Goal: Task Accomplishment & Management: Manage account settings

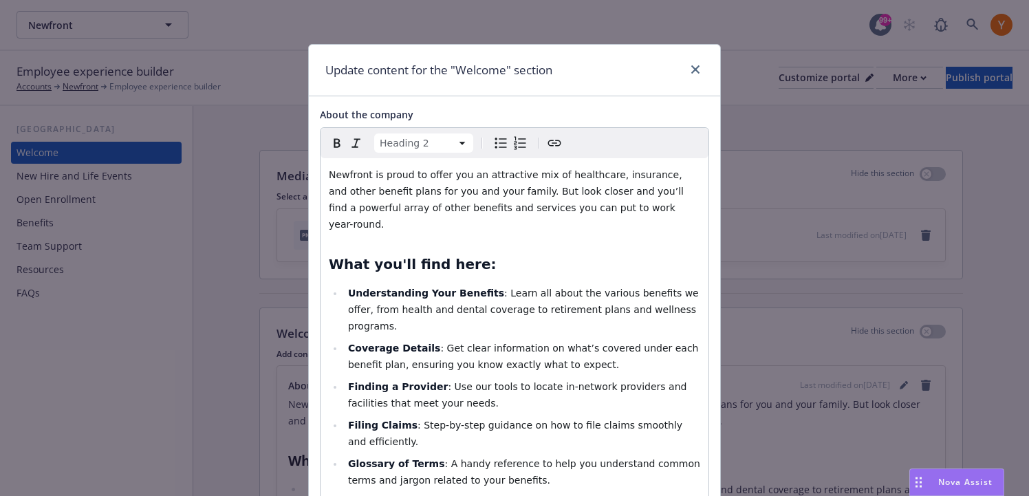
select select "h2"
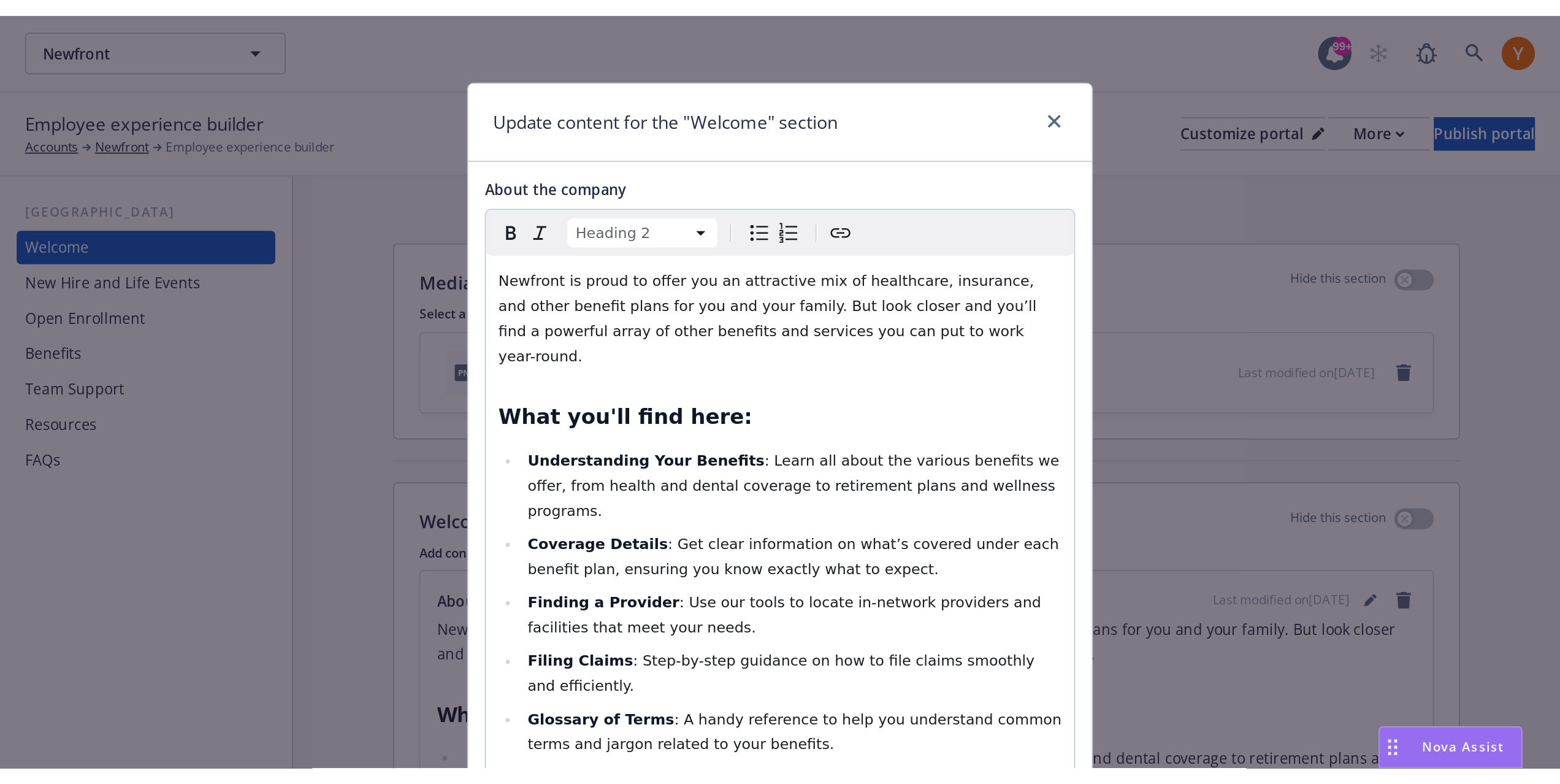
scroll to position [197, 0]
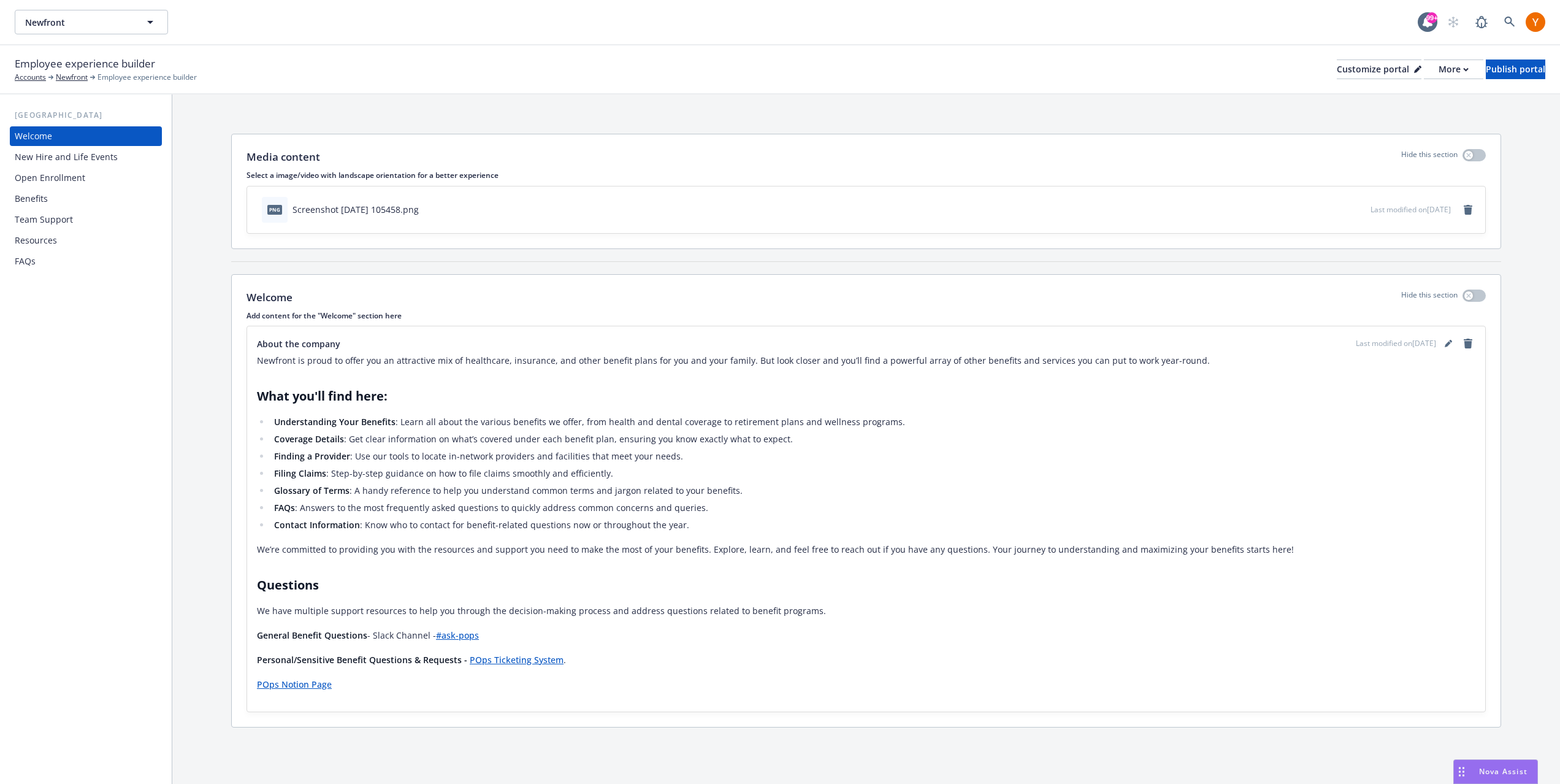
click at [88, 152] on div "New Hire and Life Events" at bounding box center [67, 157] width 103 height 20
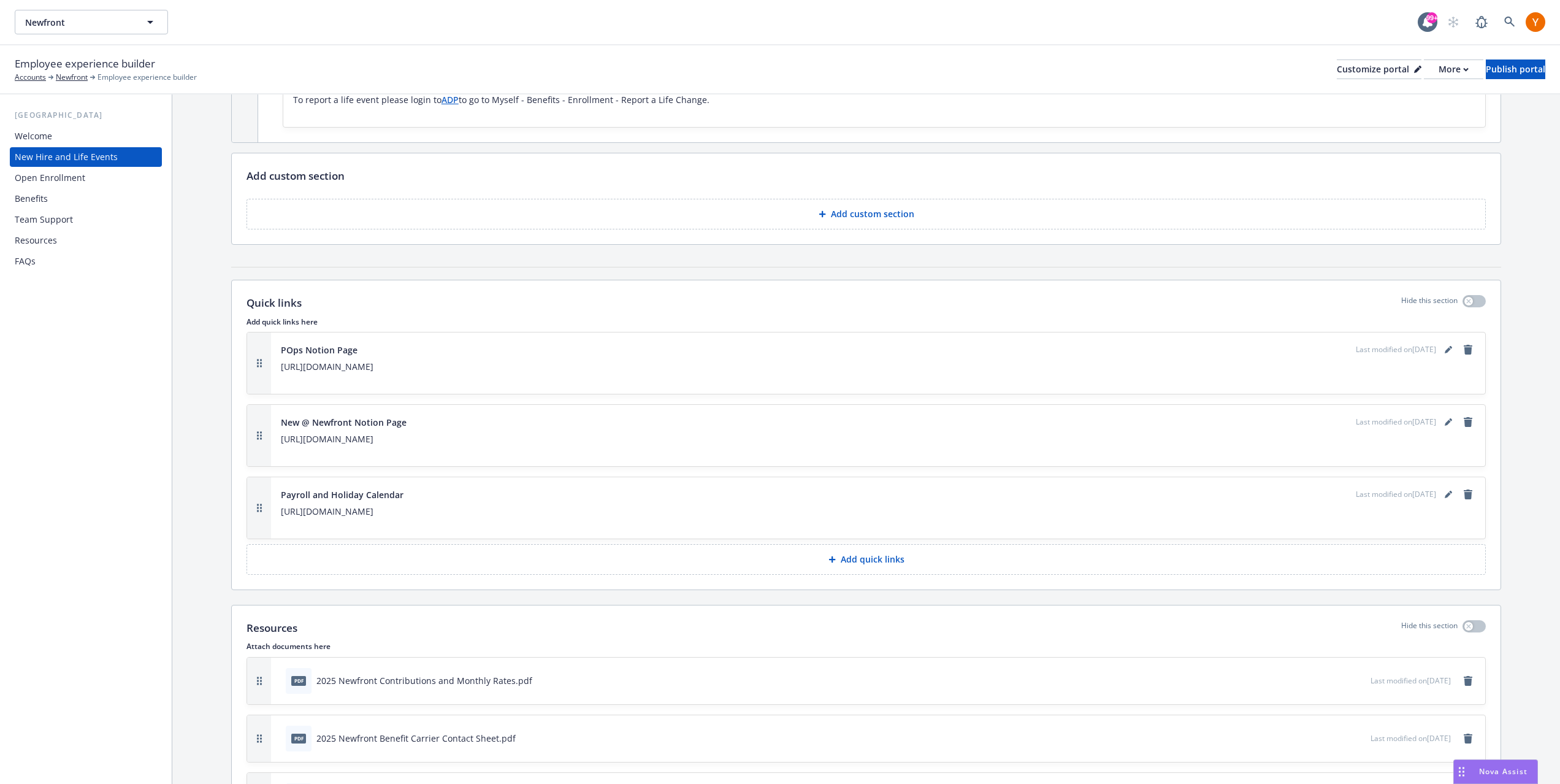
scroll to position [1474, 0]
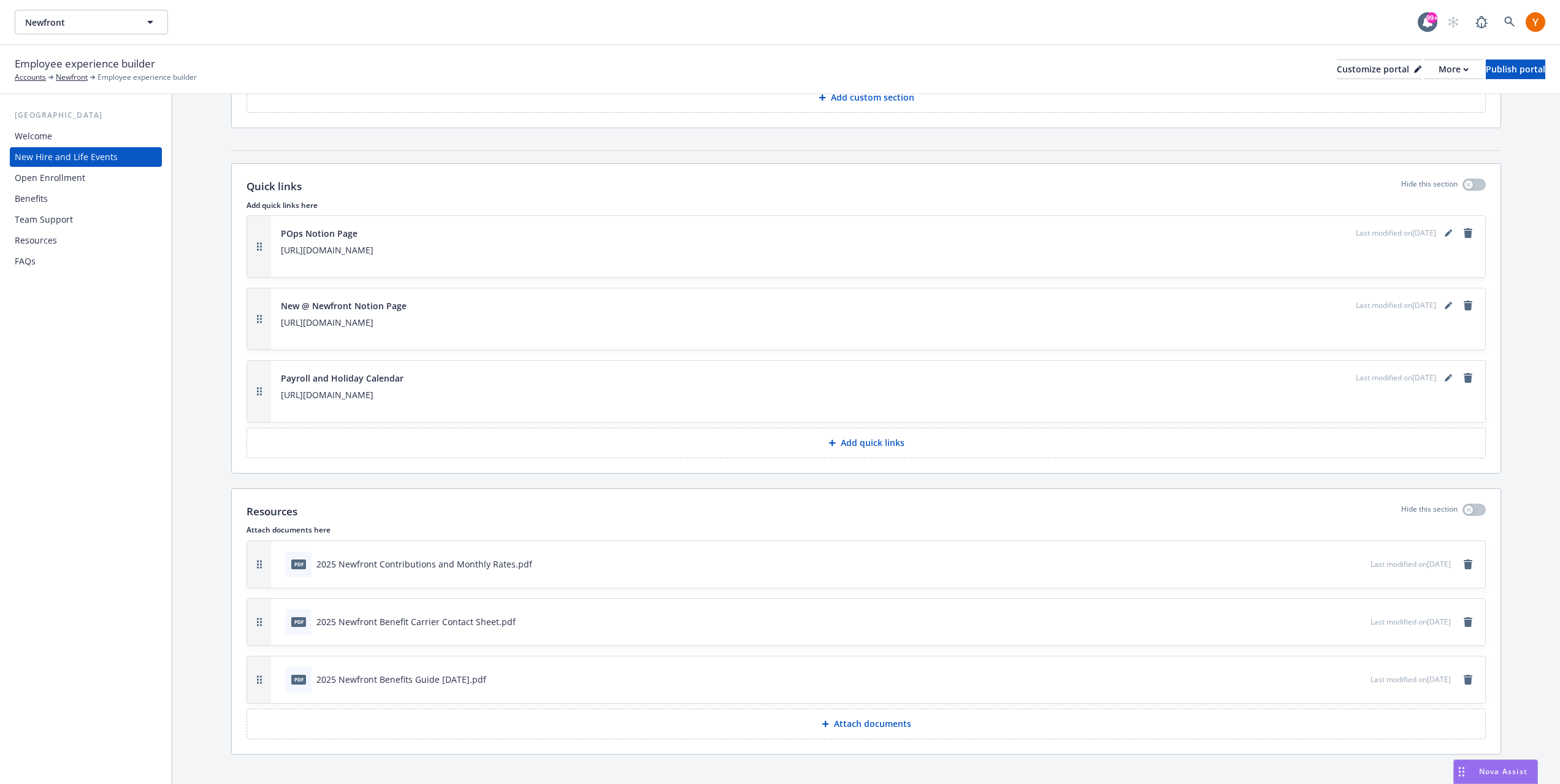
click at [50, 243] on div "Resources" at bounding box center [36, 241] width 42 height 20
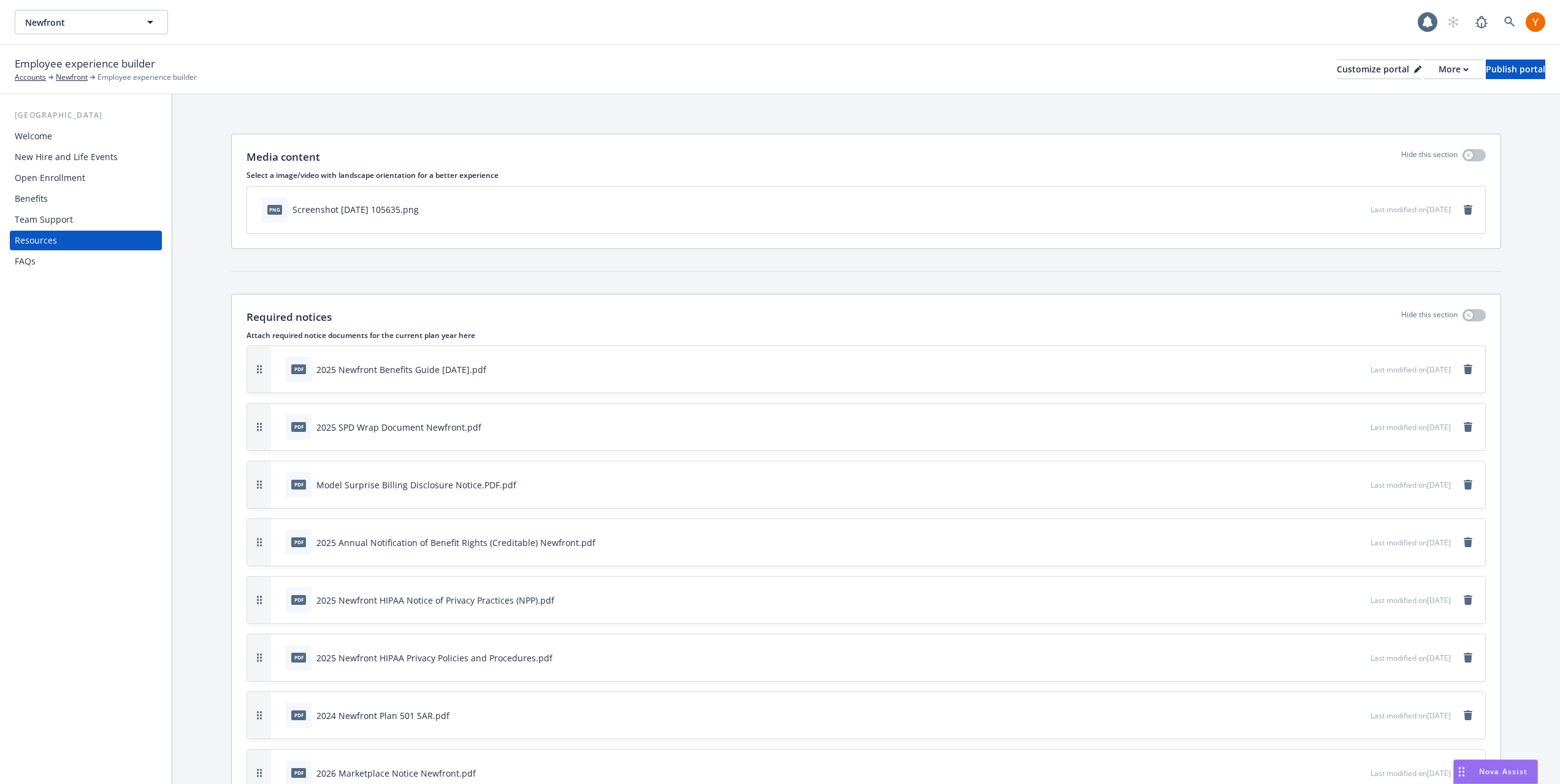
click at [48, 223] on div "Team Support" at bounding box center [44, 219] width 58 height 20
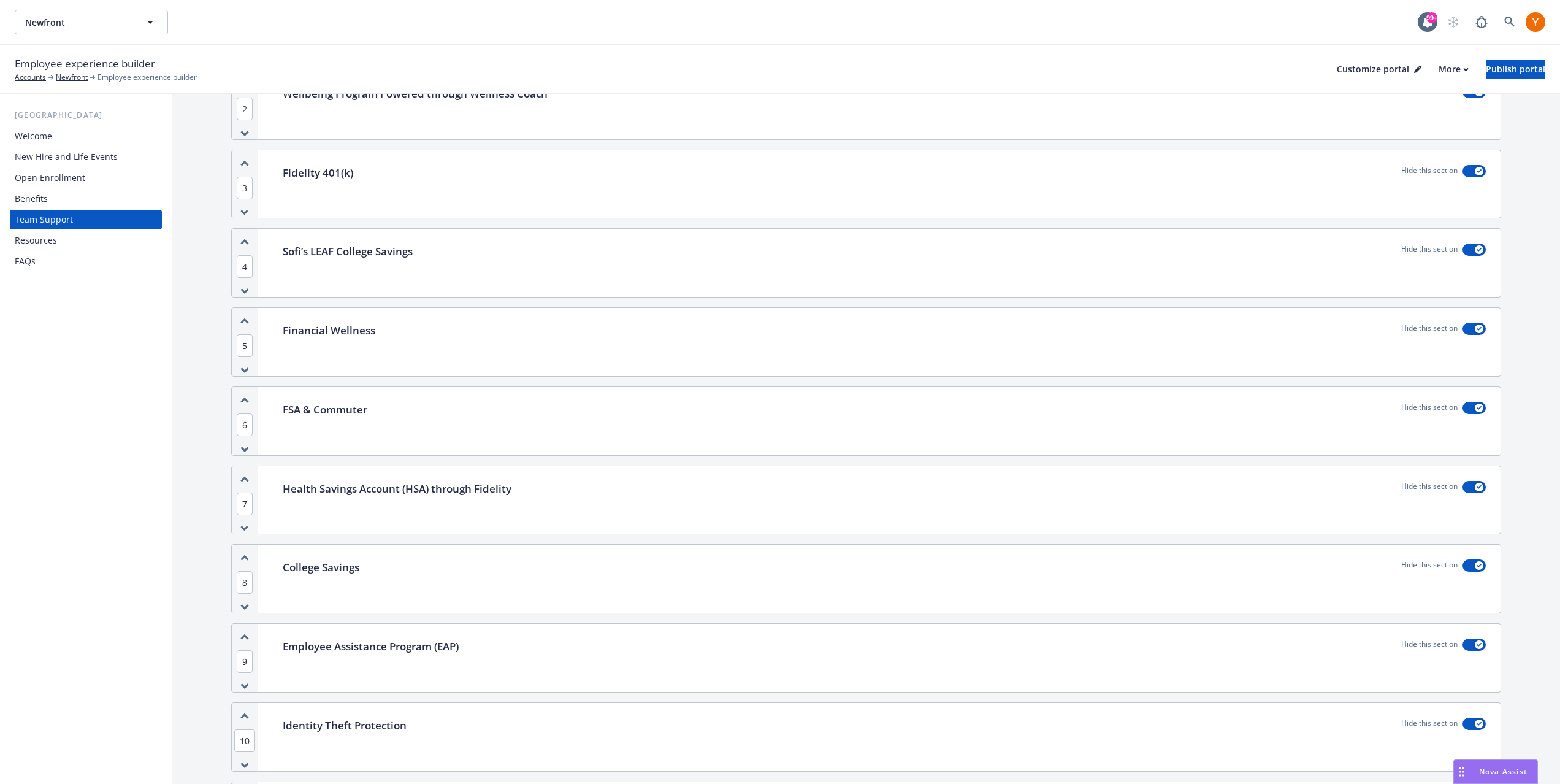
scroll to position [499, 0]
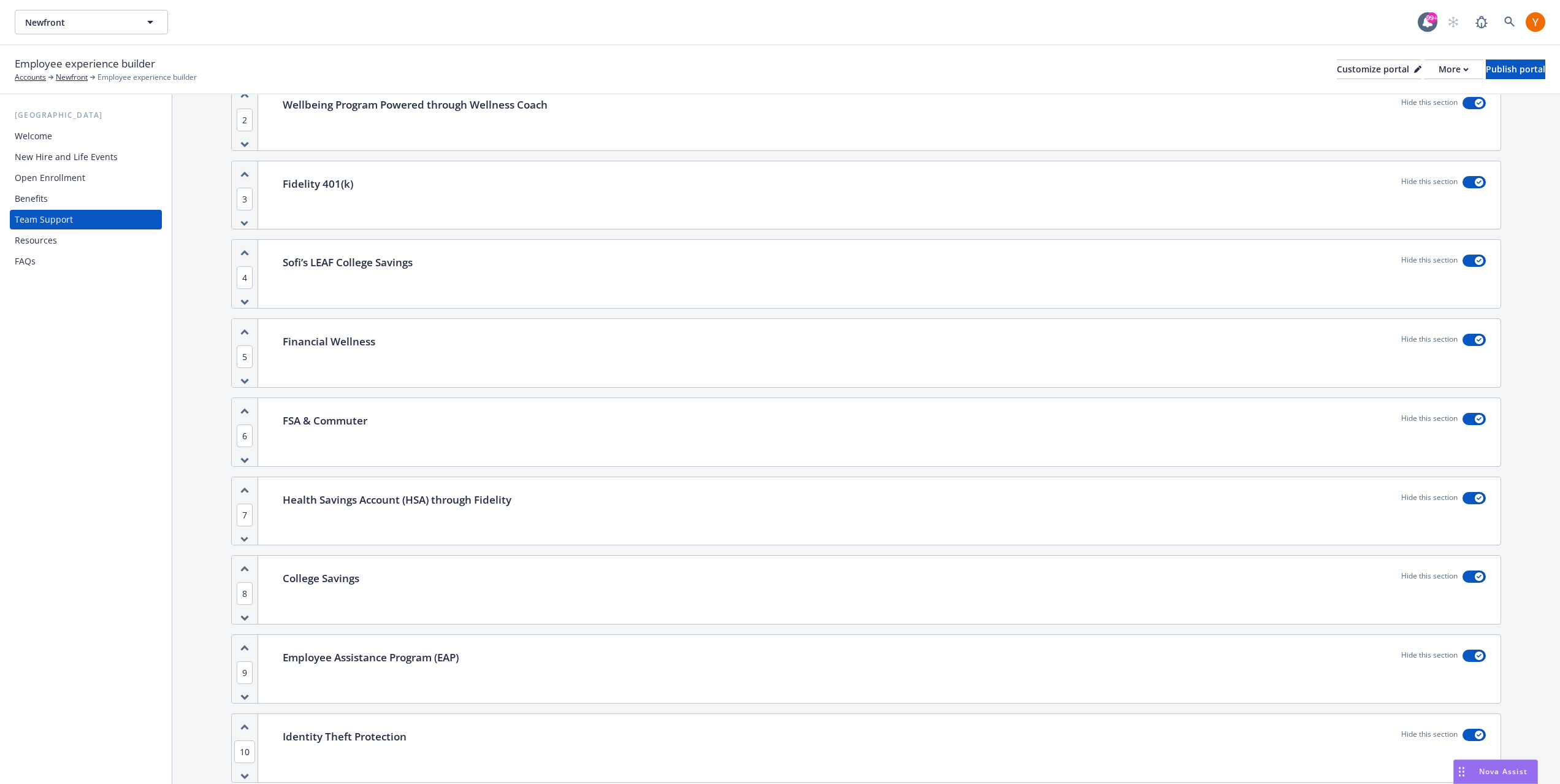
click at [71, 185] on div "Open Enrollment" at bounding box center [50, 177] width 70 height 20
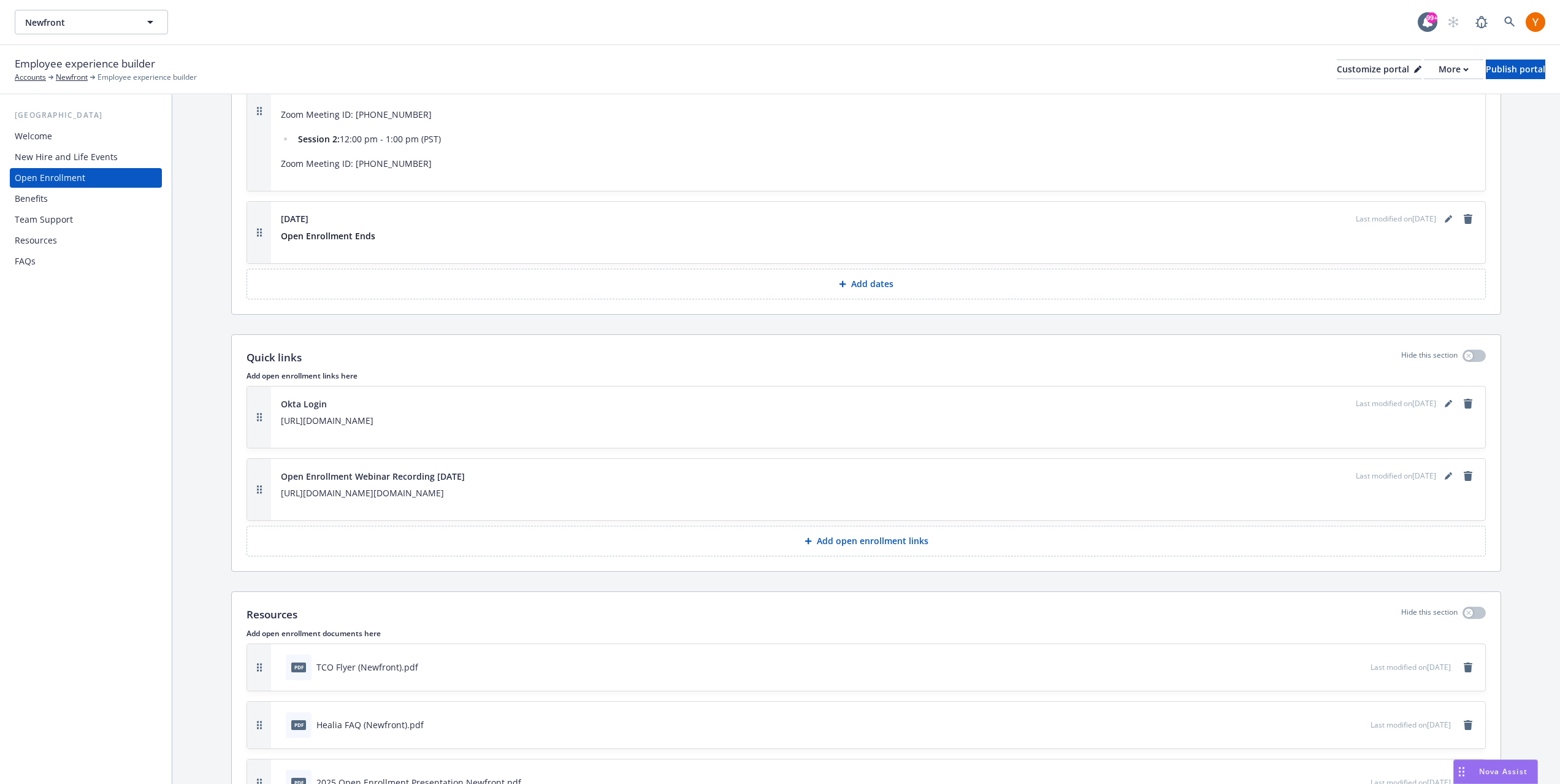
scroll to position [1979, 0]
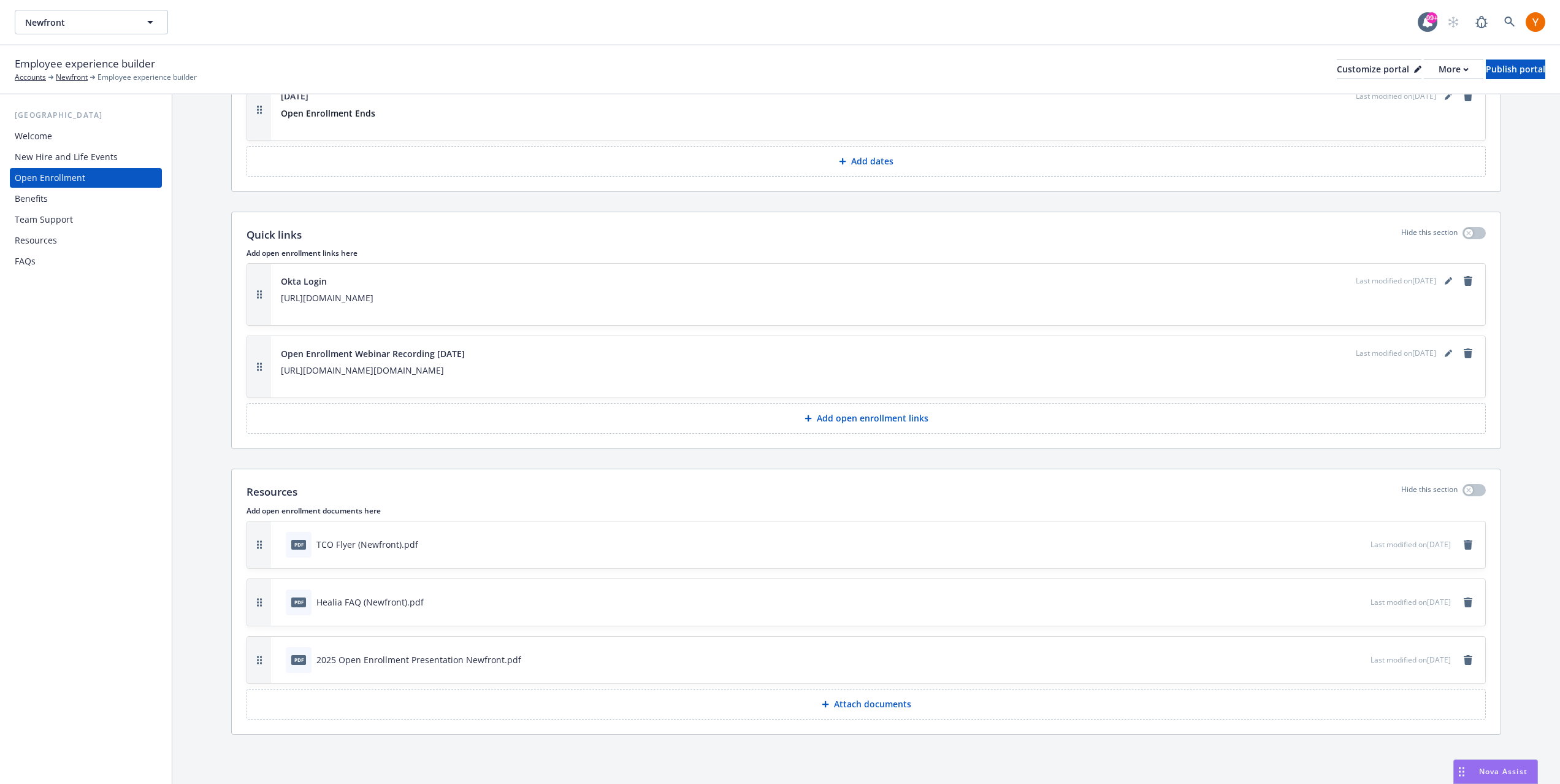
click at [33, 202] on div "Benefits" at bounding box center [31, 199] width 33 height 20
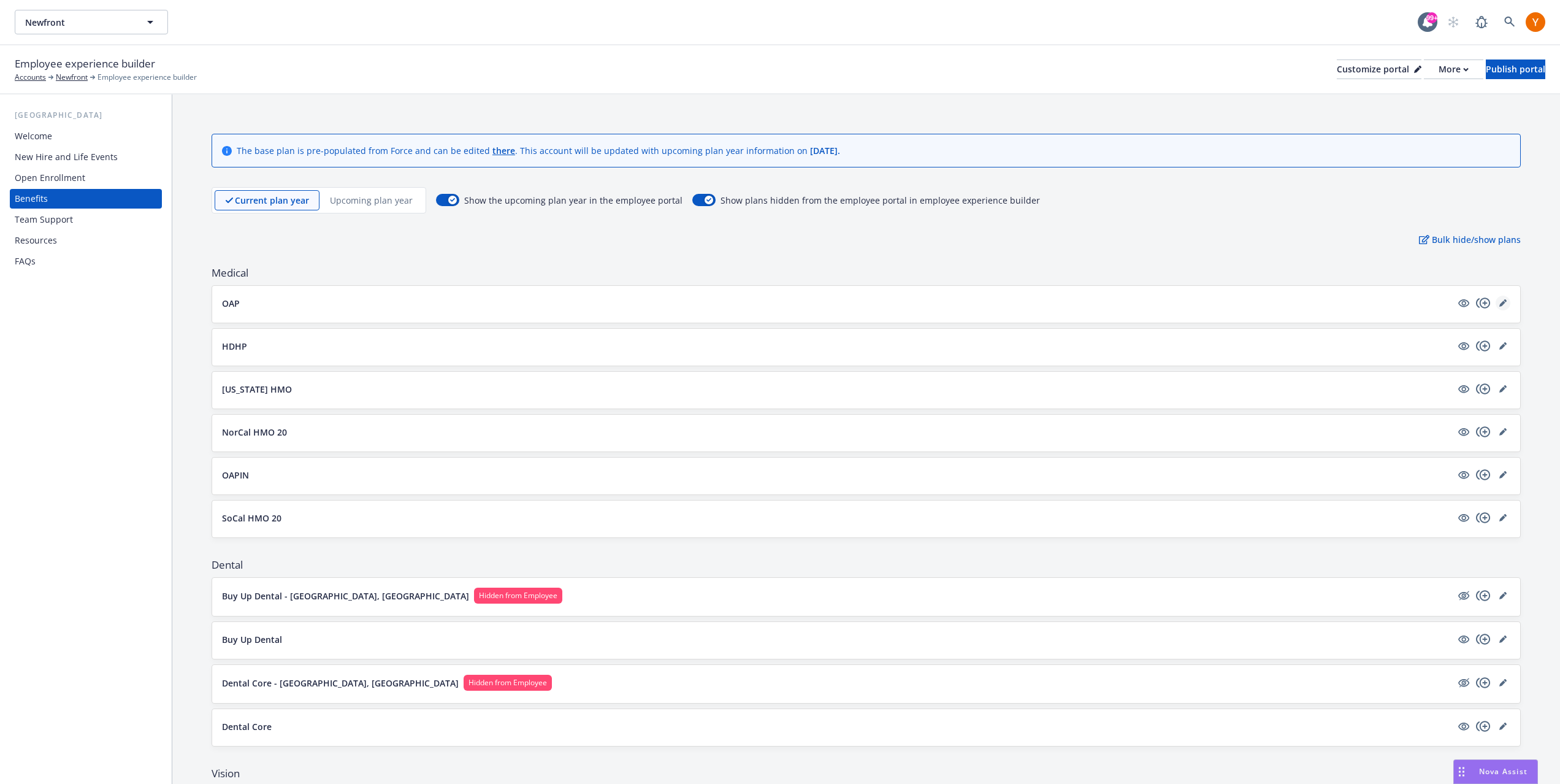
click at [917, 300] on icon "editPencil" at bounding box center [1503, 303] width 7 height 7
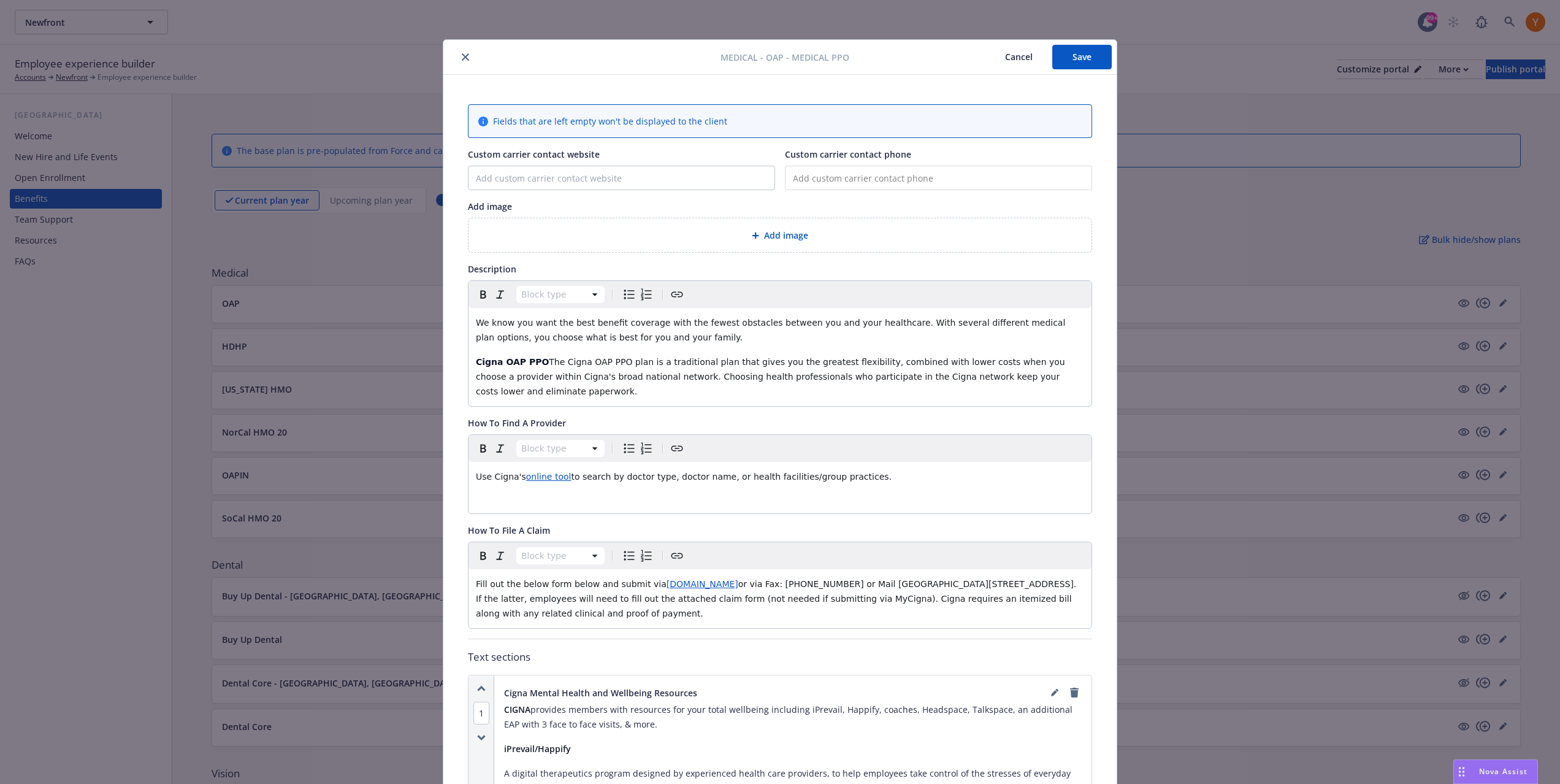
click at [460, 58] on button "close" at bounding box center [466, 57] width 15 height 15
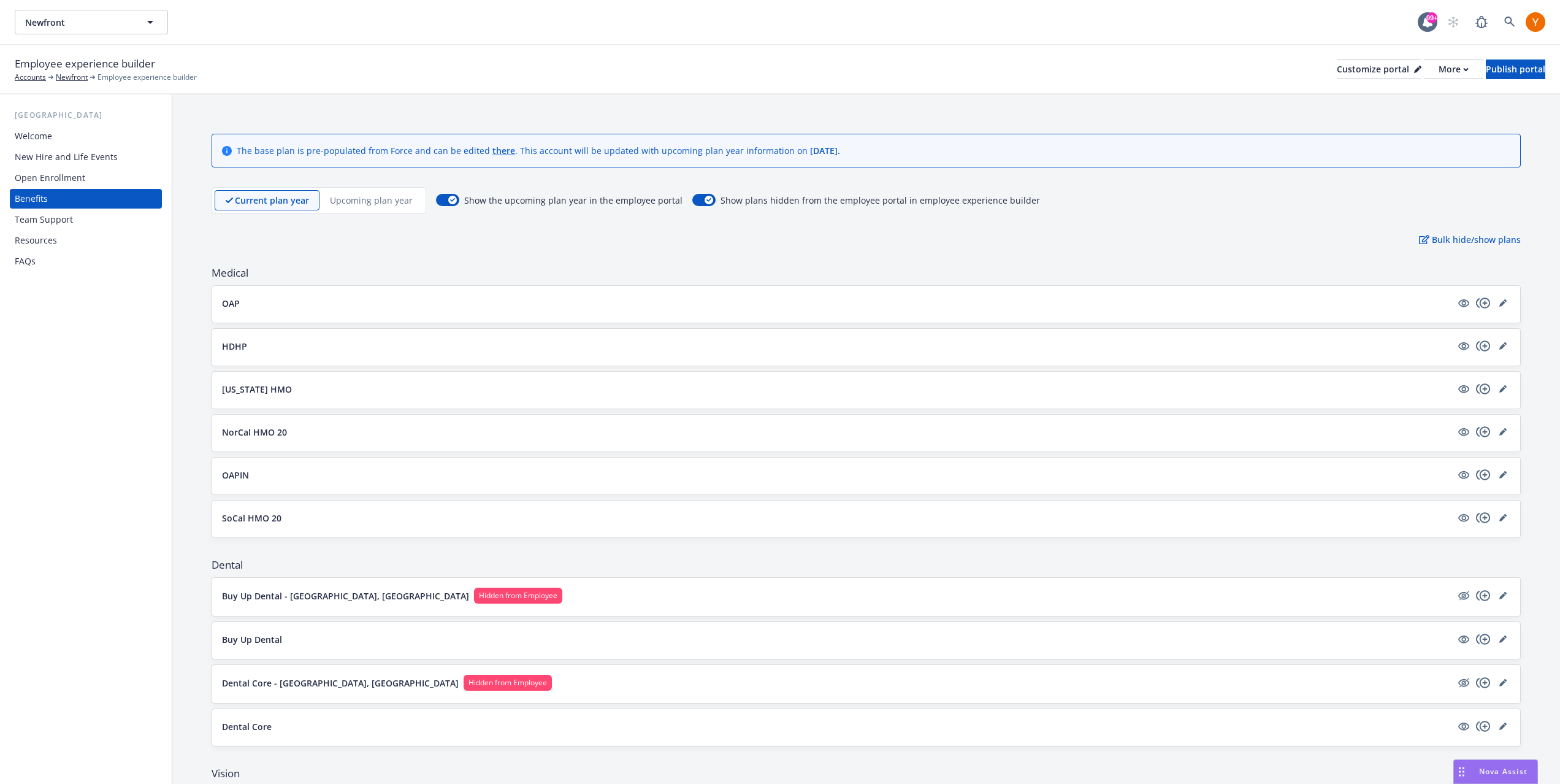
click at [103, 139] on div "Welcome" at bounding box center [87, 136] width 143 height 20
